Goal: Transaction & Acquisition: Obtain resource

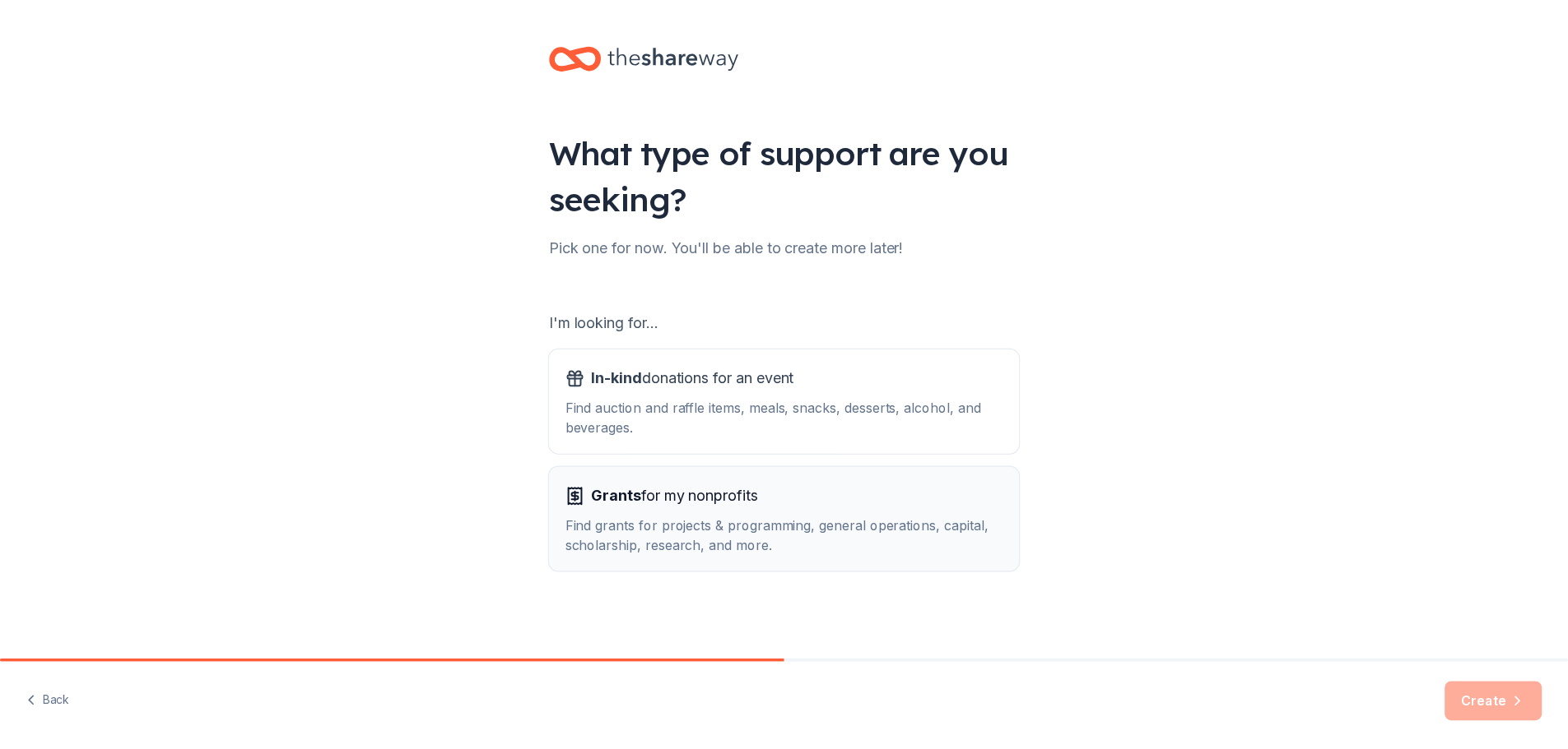
scroll to position [3, 0]
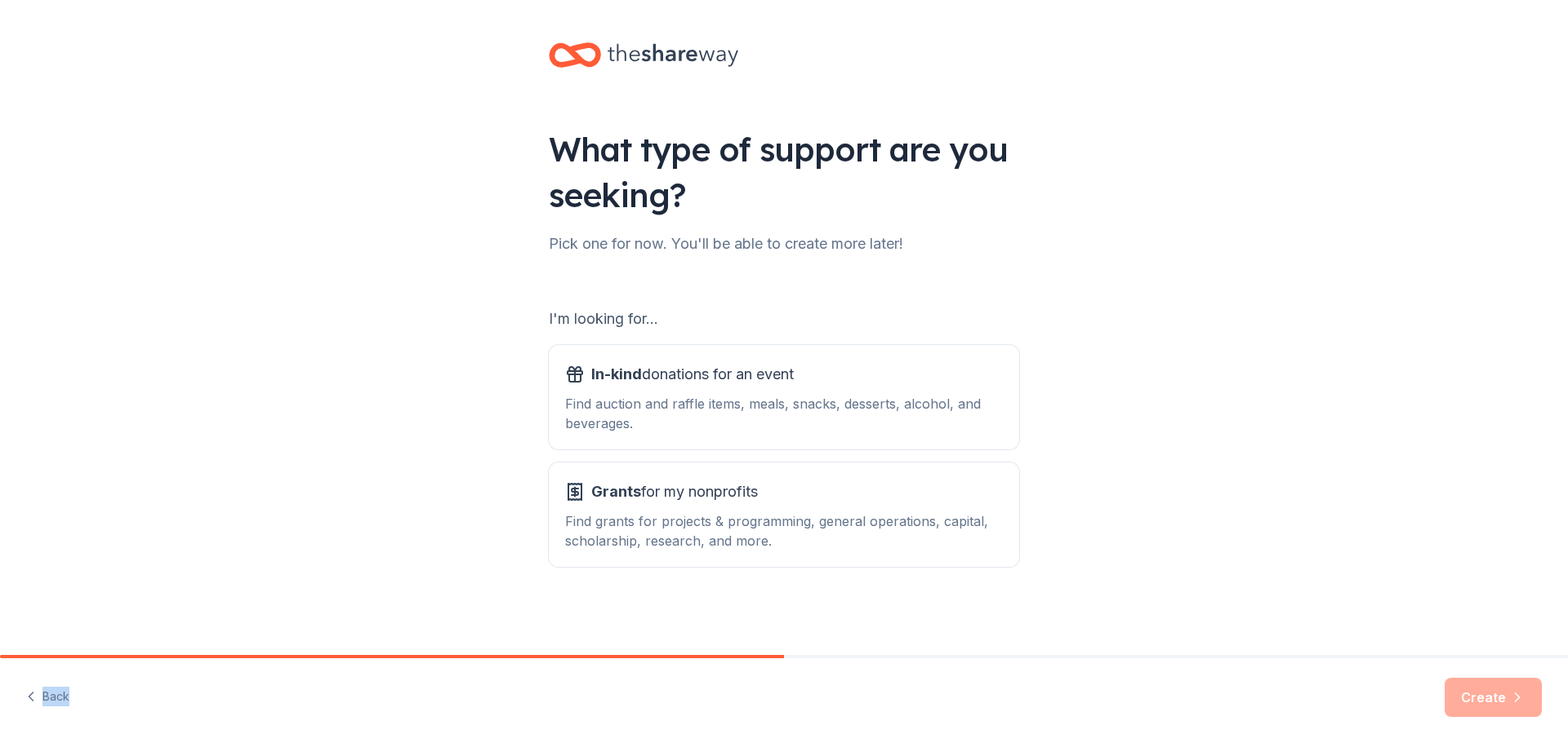
drag, startPoint x: 777, startPoint y: 655, endPoint x: 877, endPoint y: 671, distance: 101.3
click at [877, 671] on div "Back Create" at bounding box center [784, 699] width 1568 height 88
click at [743, 527] on div "Find grants for projects & programming, general operations, capital, scholarshi…" at bounding box center [784, 531] width 438 height 40
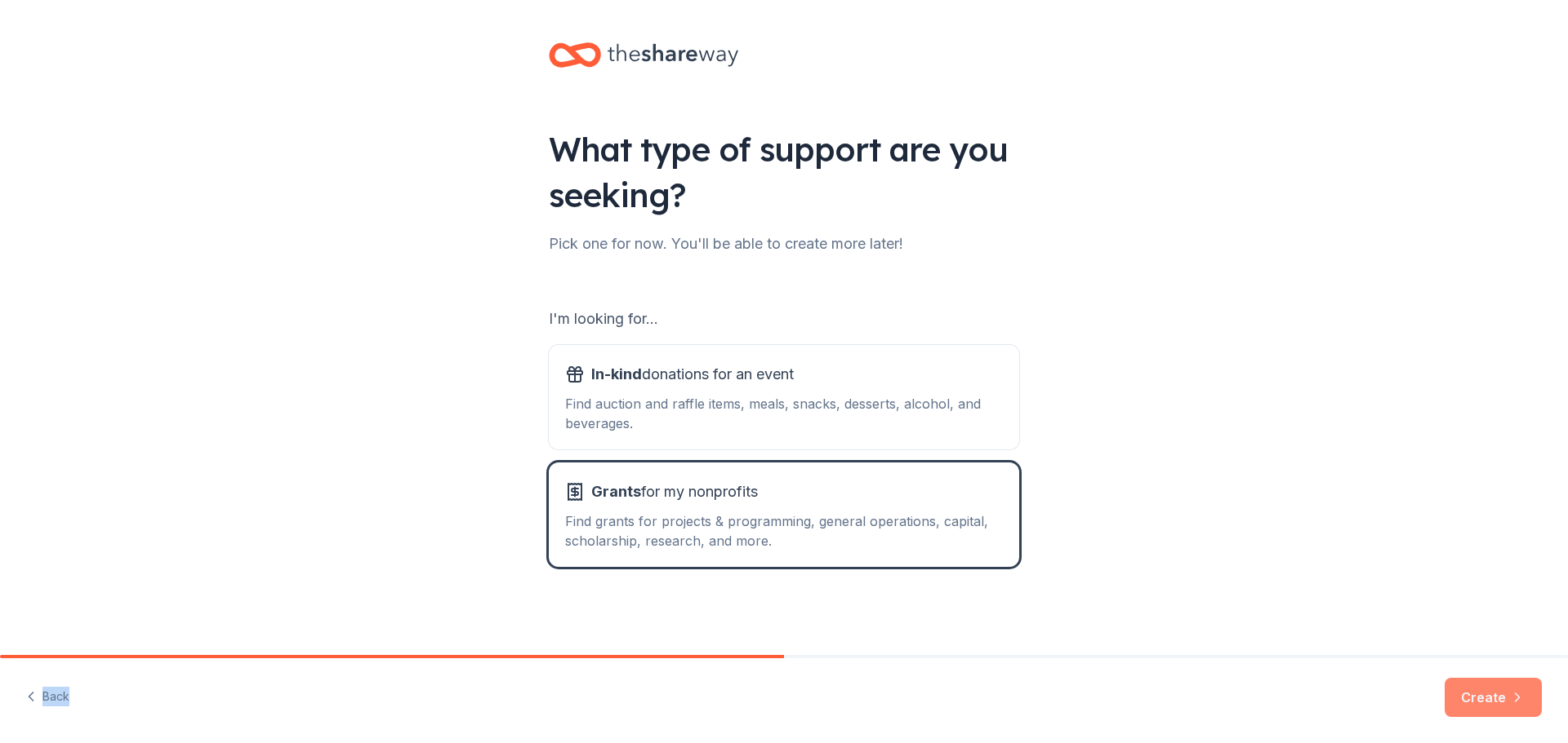
click at [1486, 697] on button "Create" at bounding box center [1493, 698] width 97 height 40
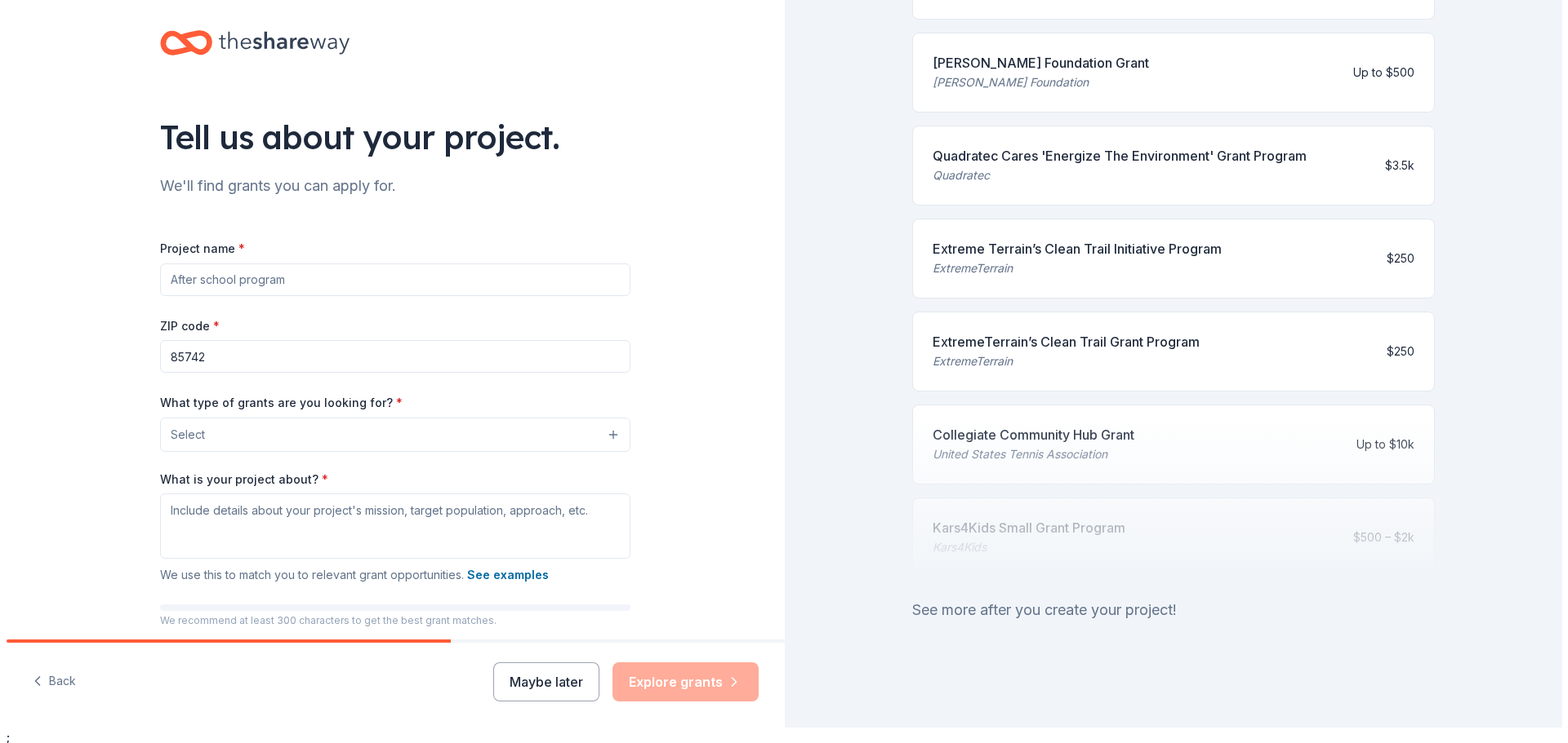
scroll to position [19, 0]
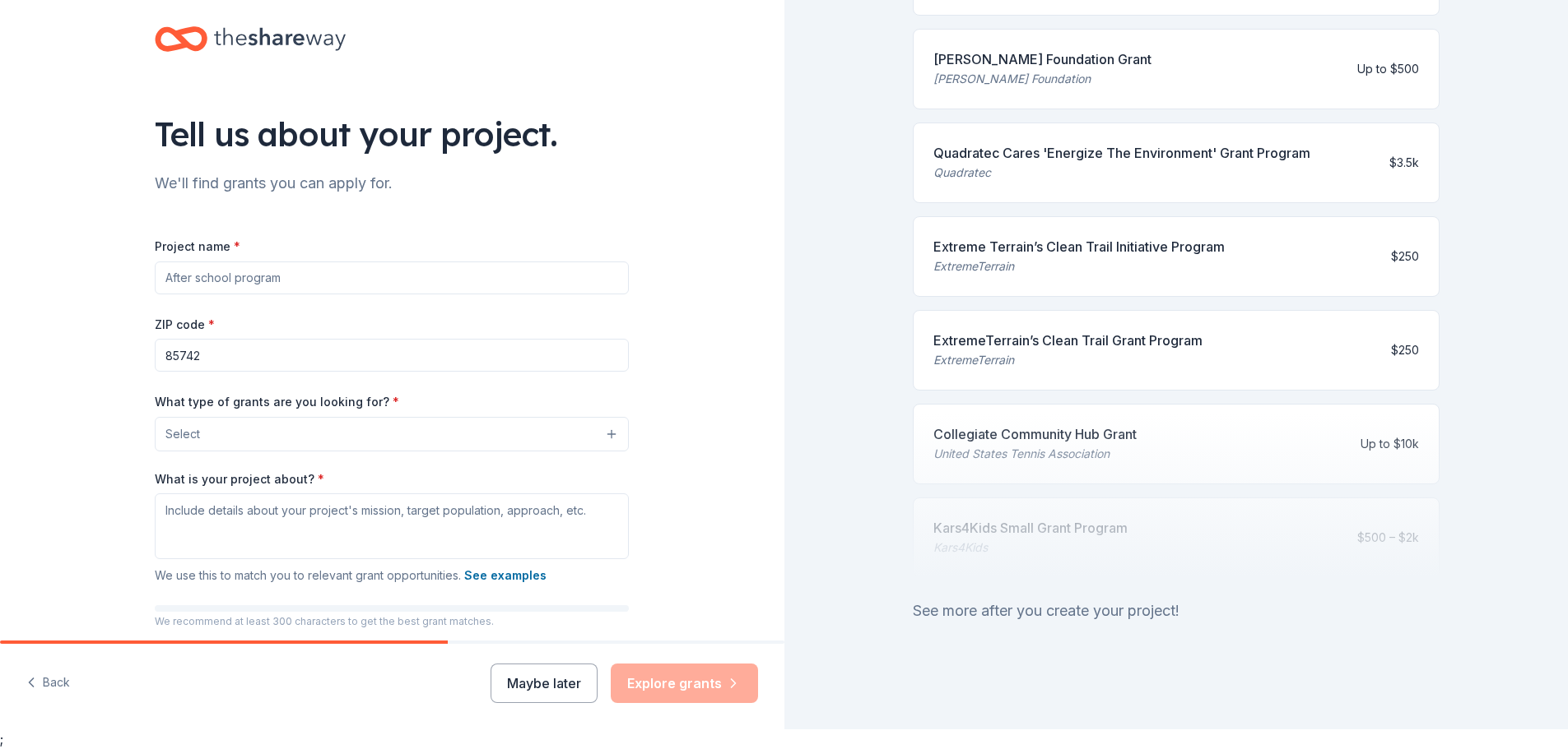
drag, startPoint x: 298, startPoint y: 269, endPoint x: 158, endPoint y: 286, distance: 141.0
click at [147, 287] on div "Tell us about your project. We'll find grants you can apply for. Project name *…" at bounding box center [392, 374] width 527 height 787
type input "B"
type input "Baseball Batting Cages"
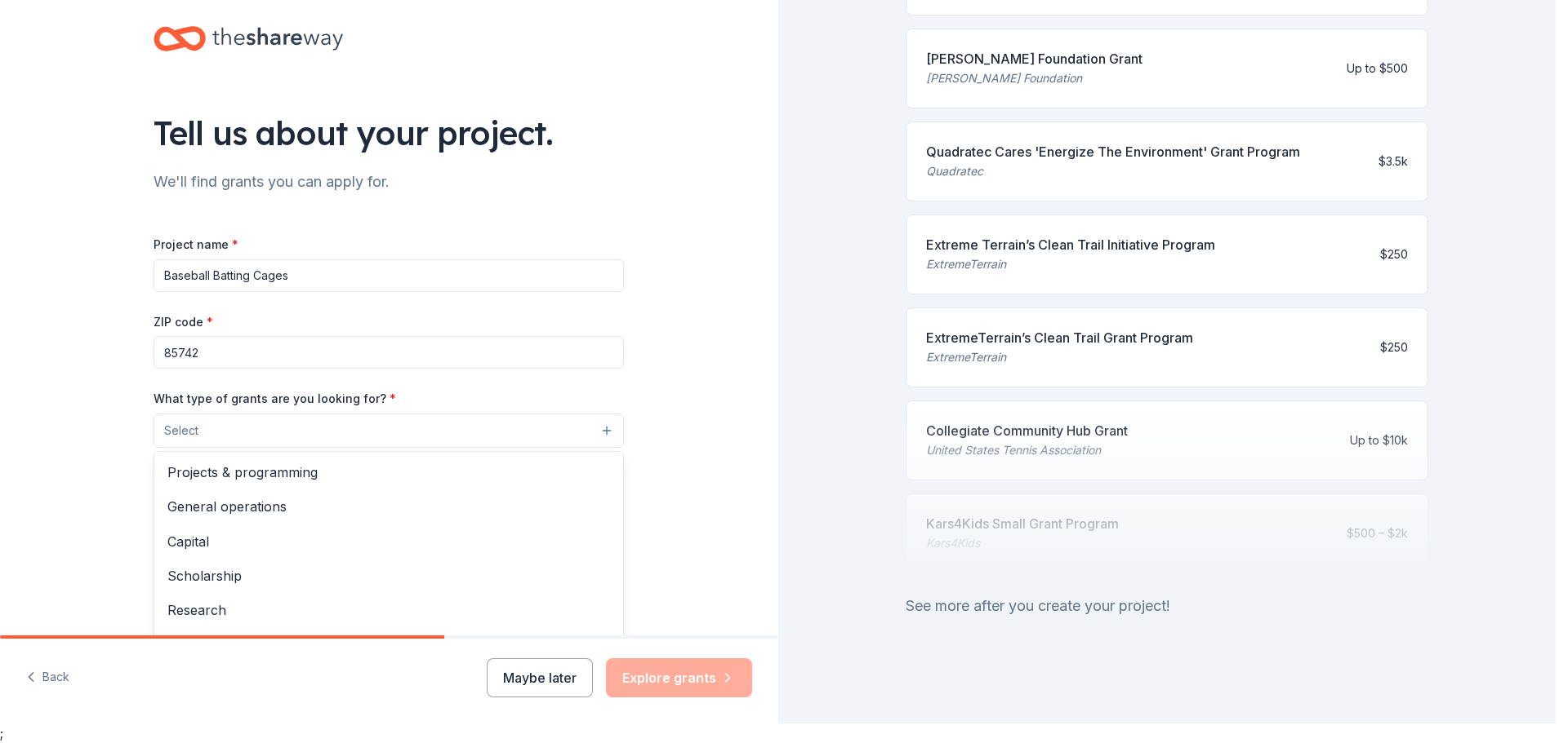
click at [286, 434] on button "Select" at bounding box center [389, 431] width 471 height 35
click at [262, 480] on span "Projects & programming" at bounding box center [389, 472] width 443 height 21
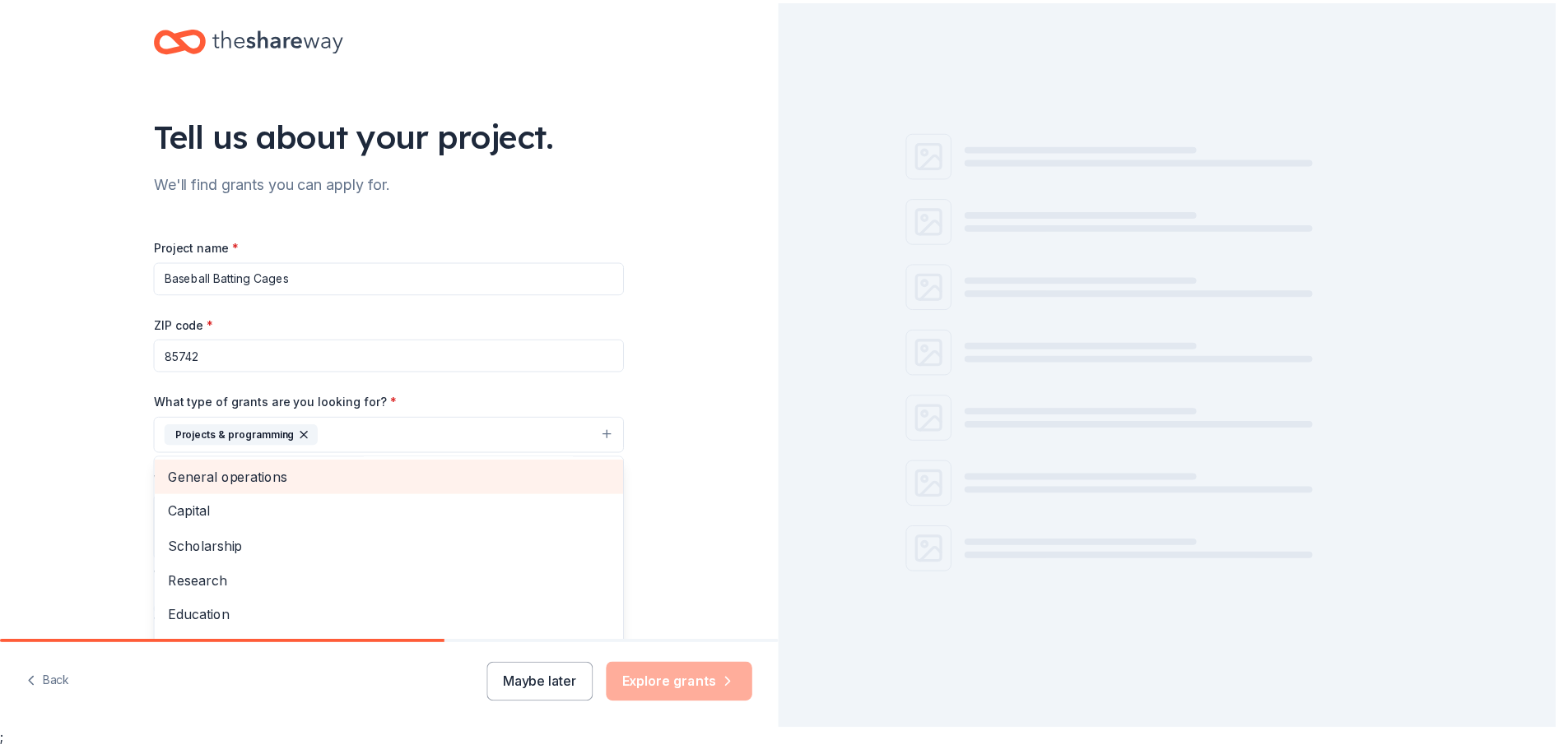
scroll to position [0, 0]
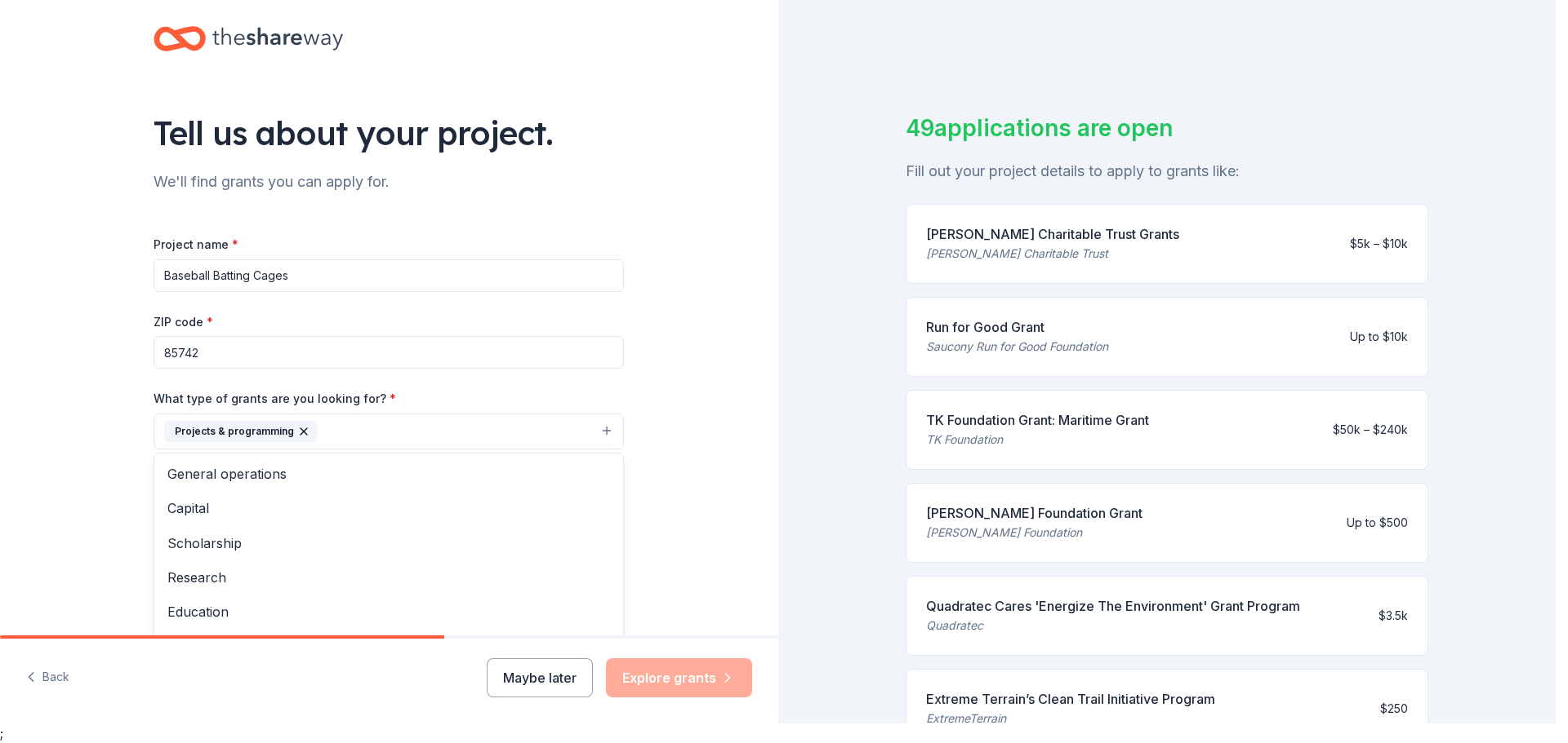
drag, startPoint x: 1548, startPoint y: 376, endPoint x: 1548, endPoint y: 393, distance: 17.0
click at [1548, 393] on div "Tell us about your project. We'll find grants you can apply for. Project name *…" at bounding box center [777, 352] width 1555 height 743
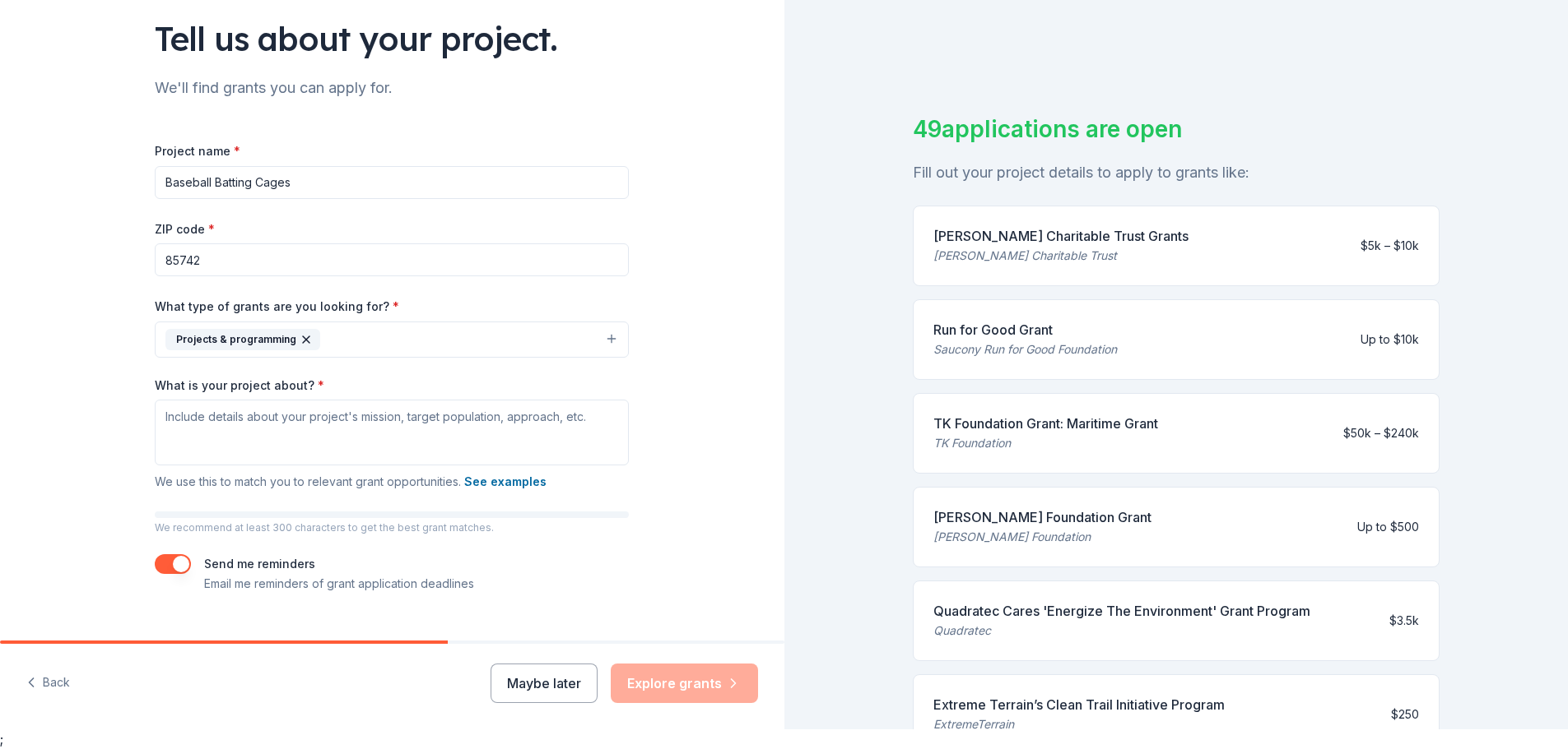
scroll to position [98, 0]
click at [155, 560] on button "button" at bounding box center [172, 562] width 36 height 19
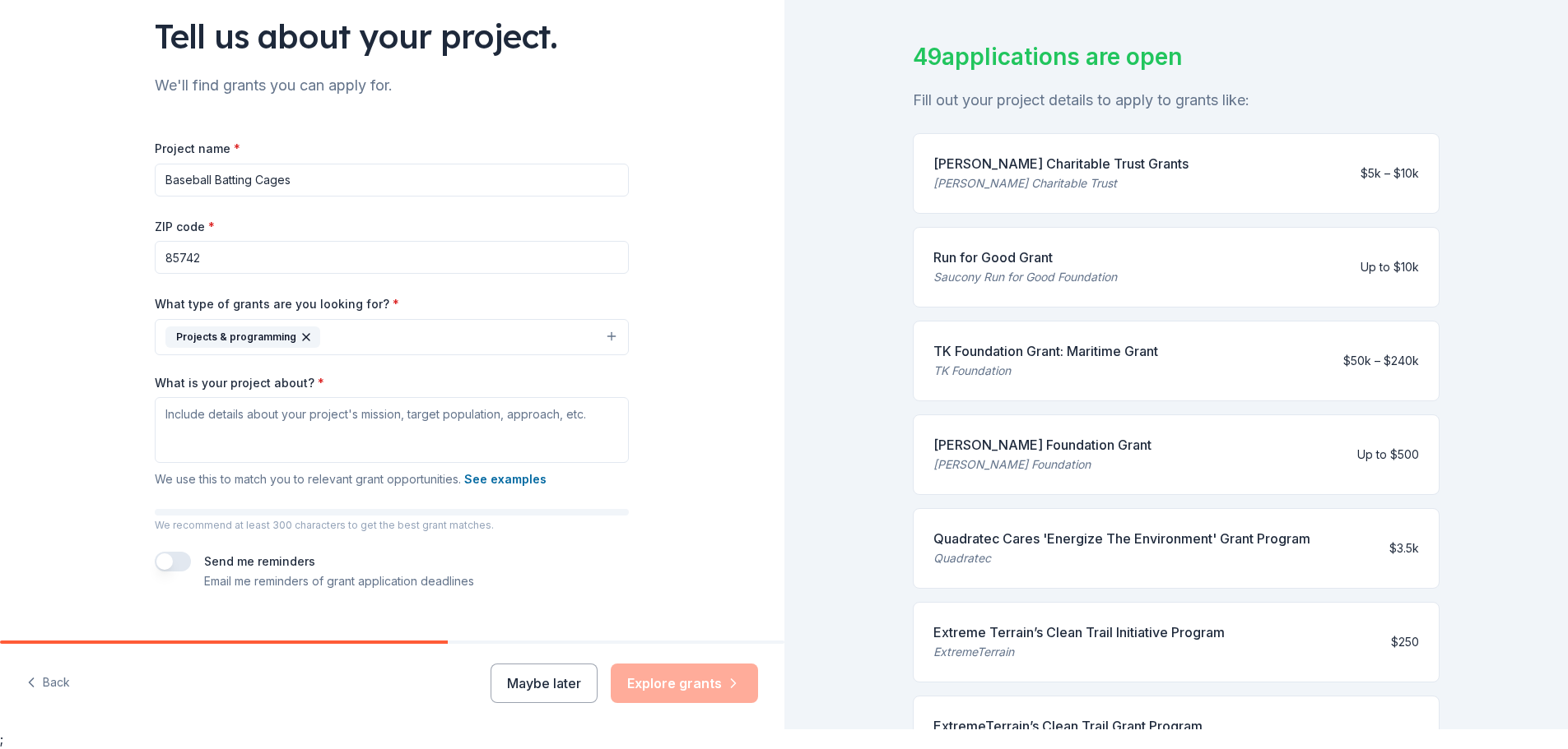
scroll to position [0, 0]
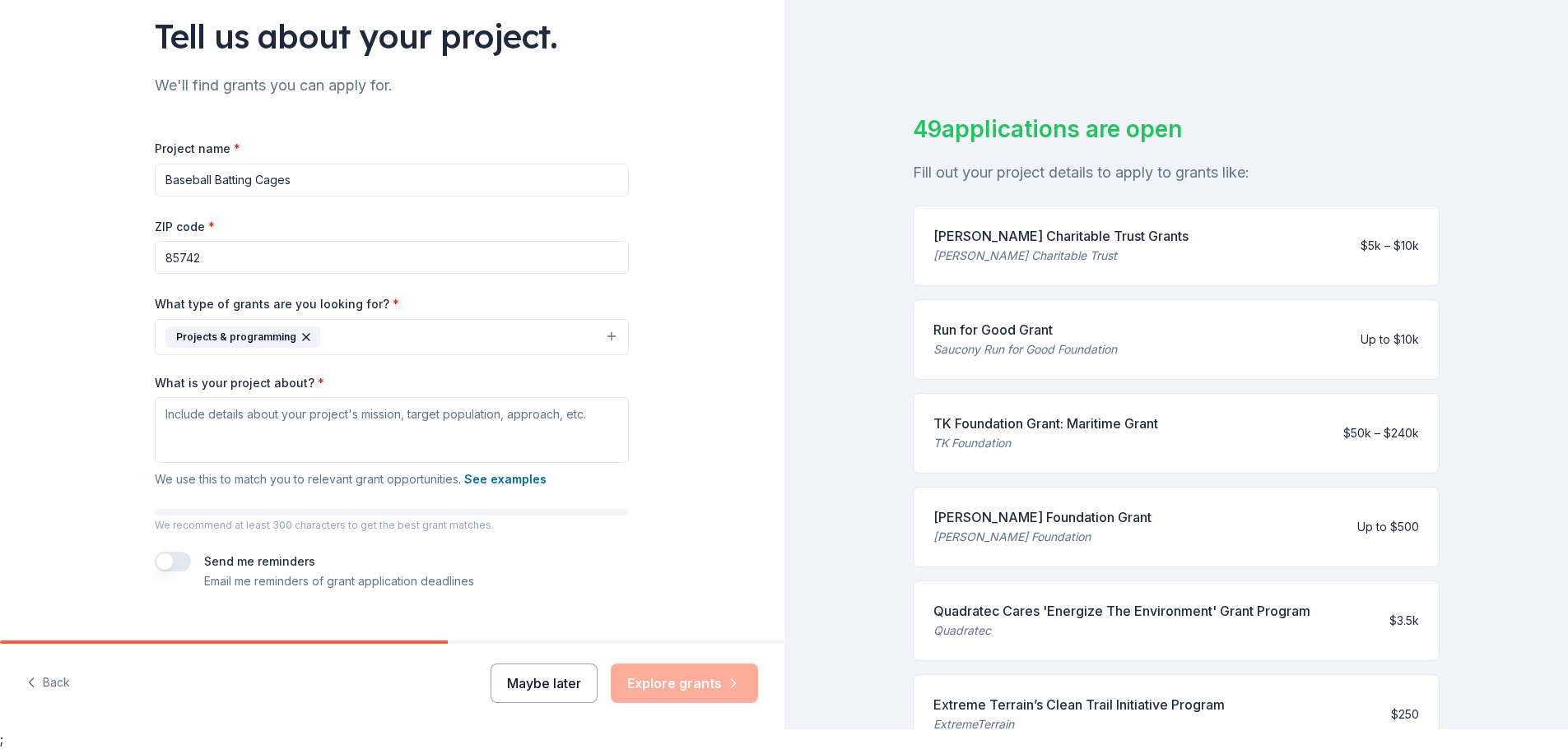
click at [533, 684] on button "Maybe later" at bounding box center [544, 683] width 107 height 40
click at [532, 684] on button "Maybe later" at bounding box center [544, 683] width 107 height 40
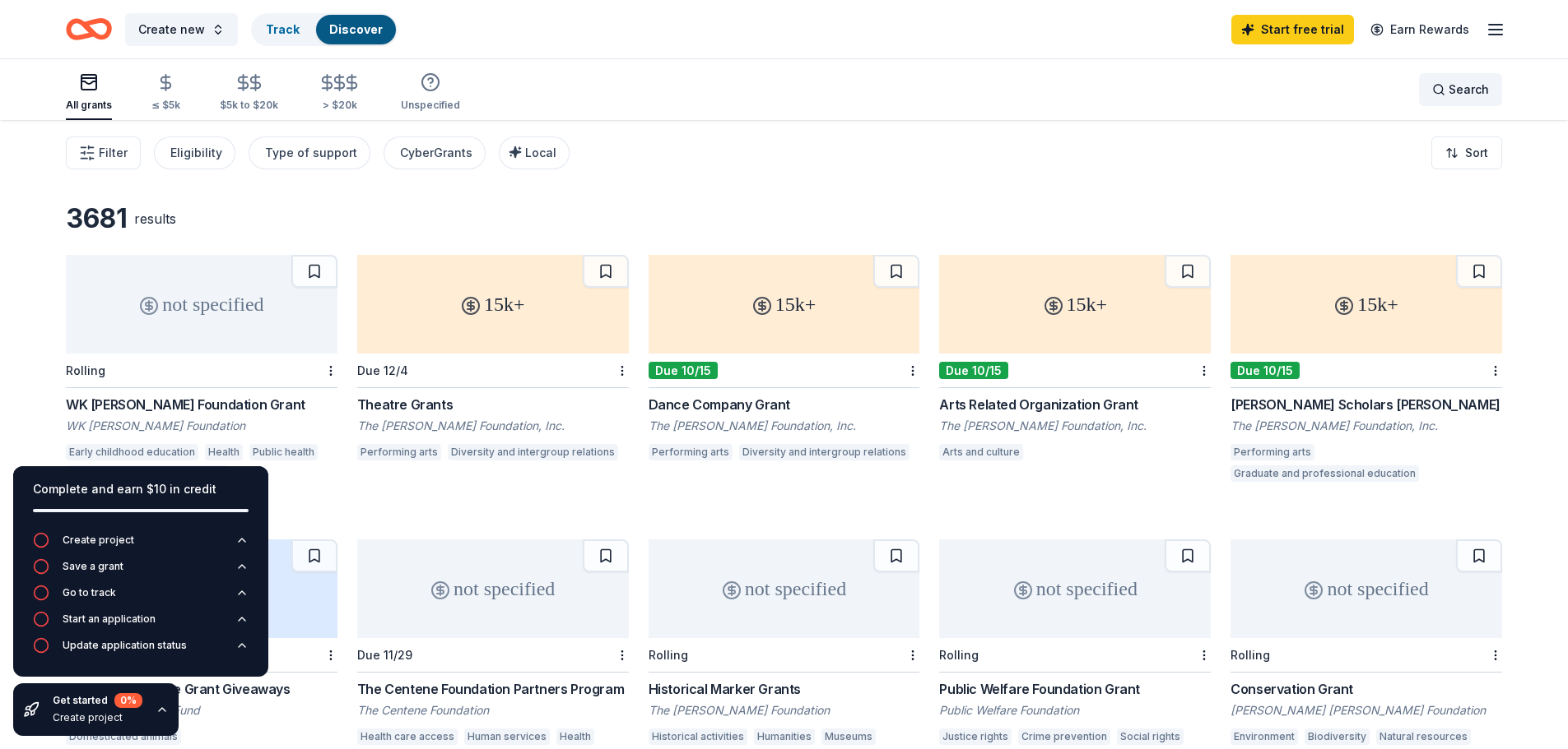
click at [1470, 87] on span "Search" at bounding box center [1468, 89] width 40 height 19
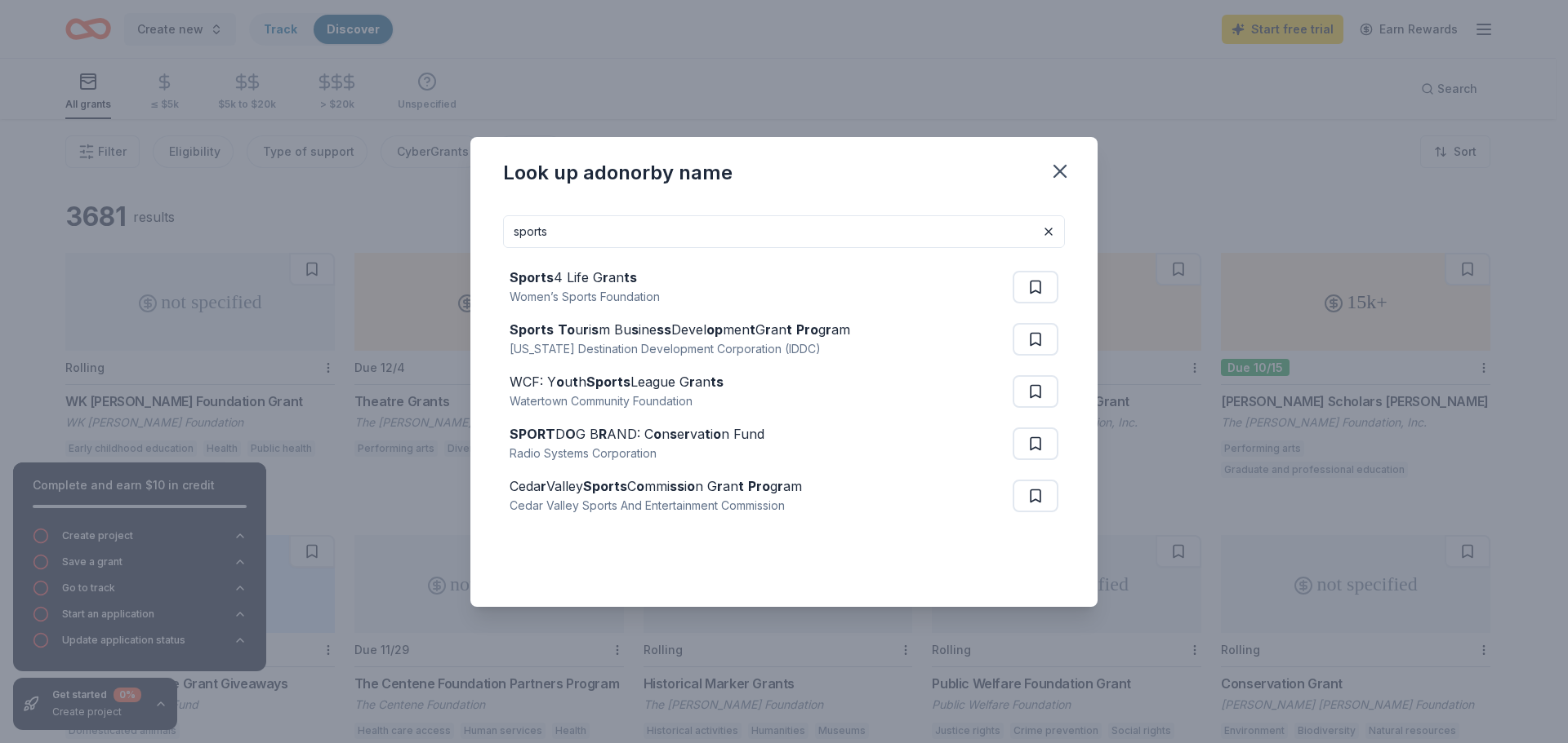
drag, startPoint x: 581, startPoint y: 233, endPoint x: 506, endPoint y: 232, distance: 75.0
click at [506, 232] on input "sports" at bounding box center [784, 232] width 562 height 33
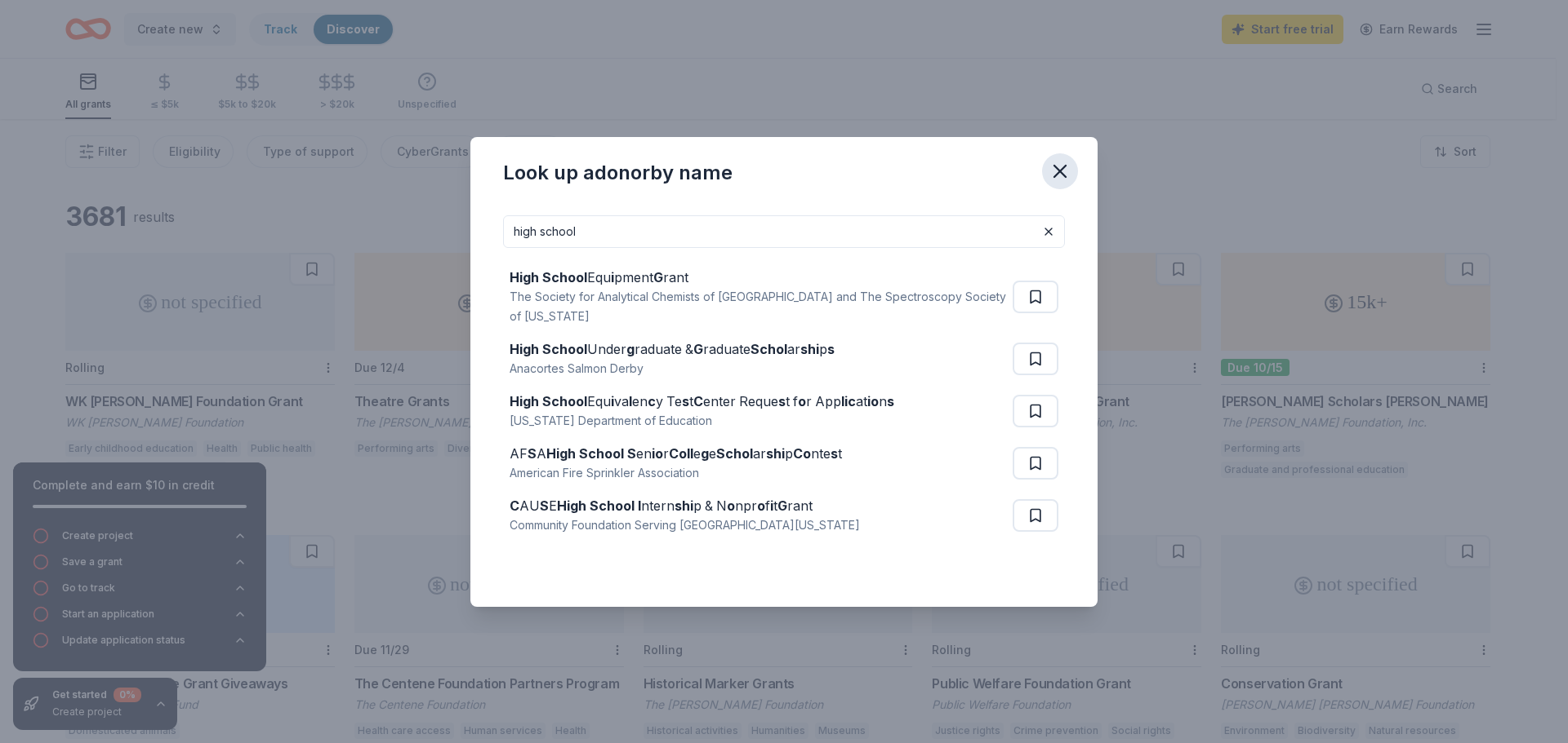
type input "high school"
click at [1068, 165] on icon "button" at bounding box center [1060, 172] width 23 height 23
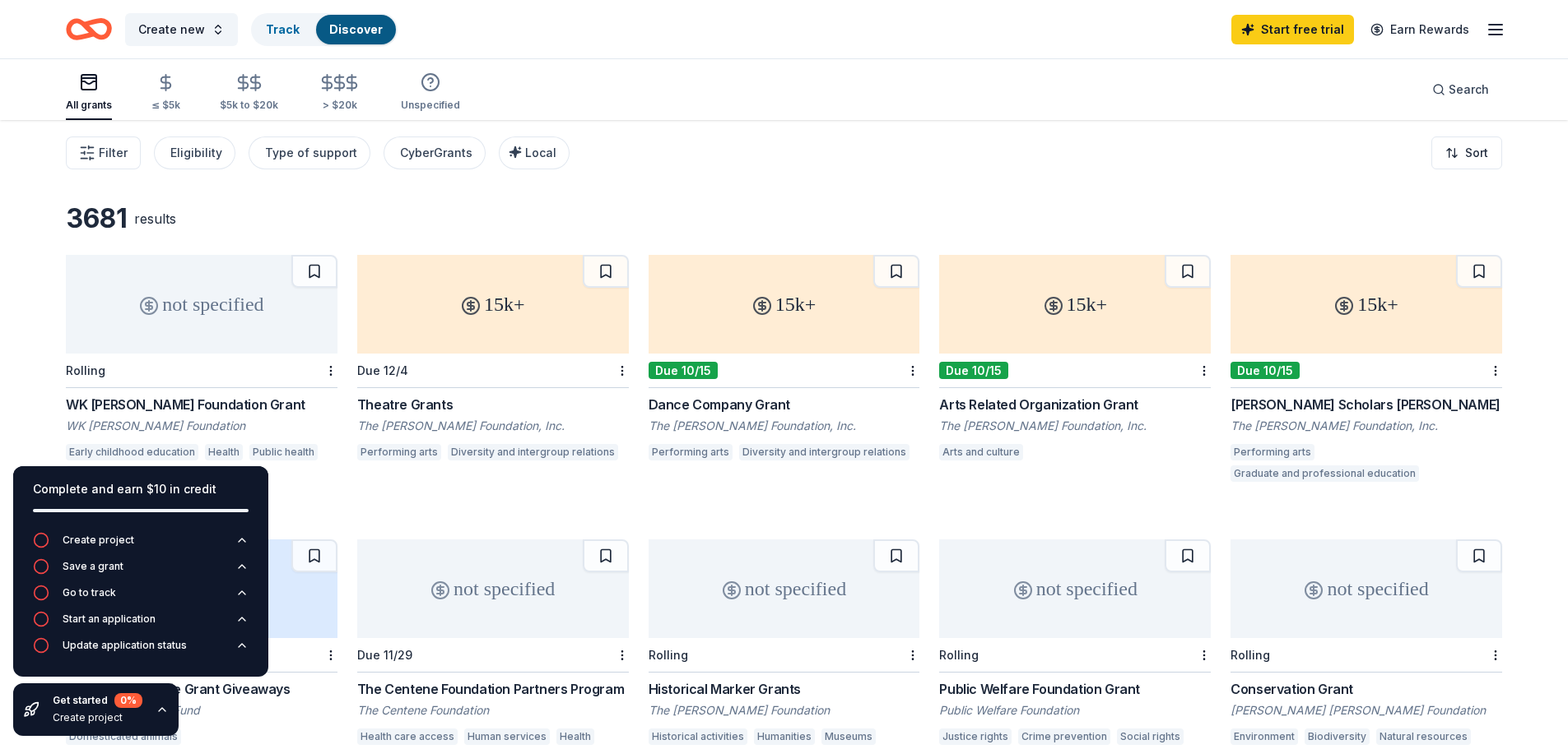
click at [1492, 38] on icon "button" at bounding box center [1495, 29] width 19 height 19
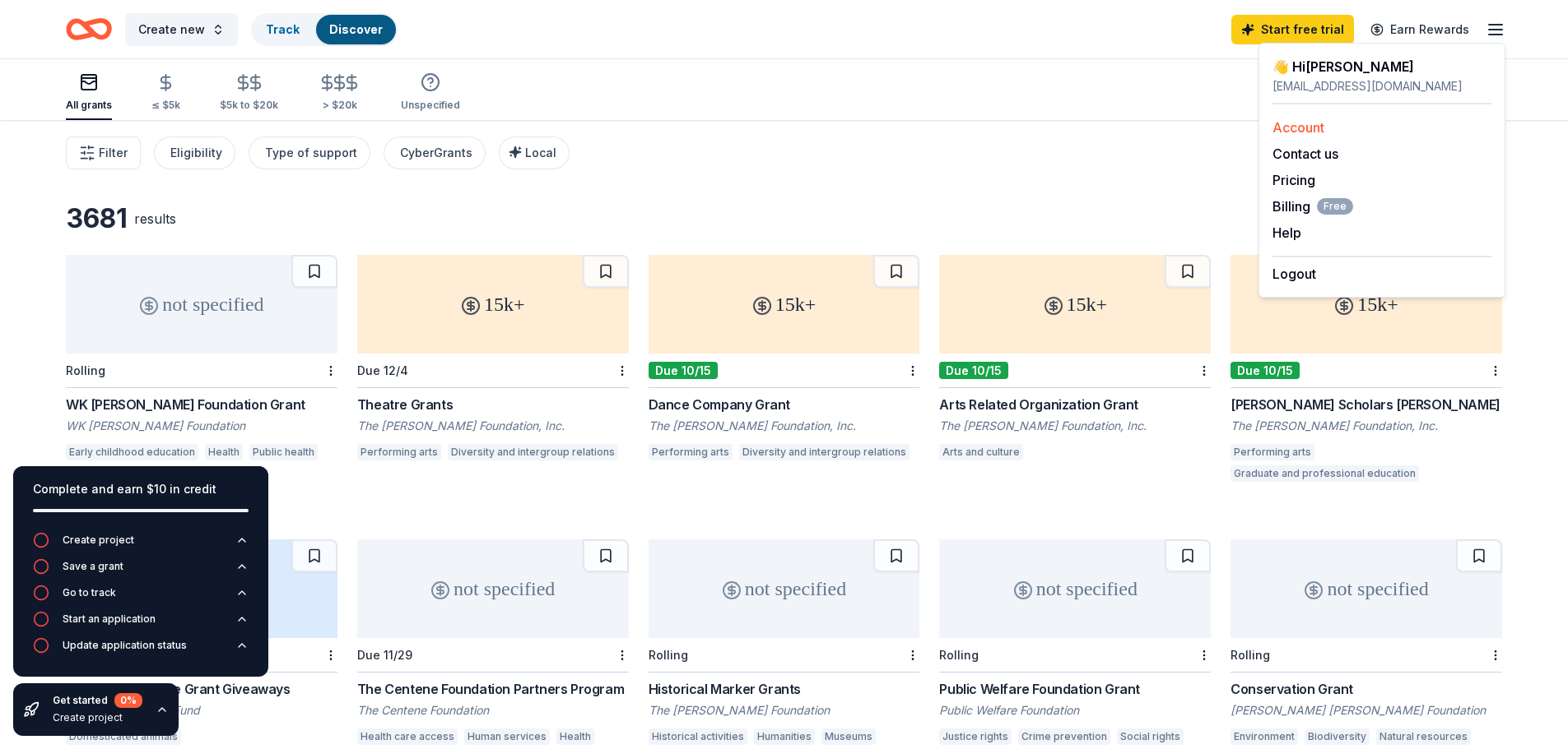
click at [1322, 127] on link "Account" at bounding box center [1298, 127] width 52 height 17
click at [1308, 274] on button "Logout" at bounding box center [1294, 274] width 44 height 19
